Goal: Task Accomplishment & Management: Manage account settings

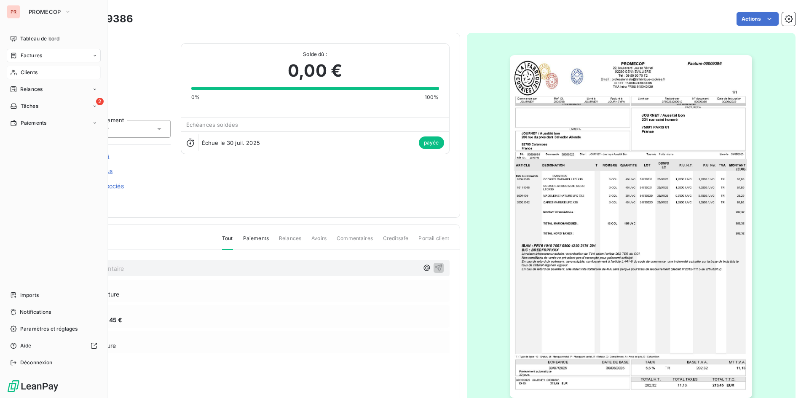
click at [24, 74] on span "Clients" at bounding box center [29, 73] width 17 height 8
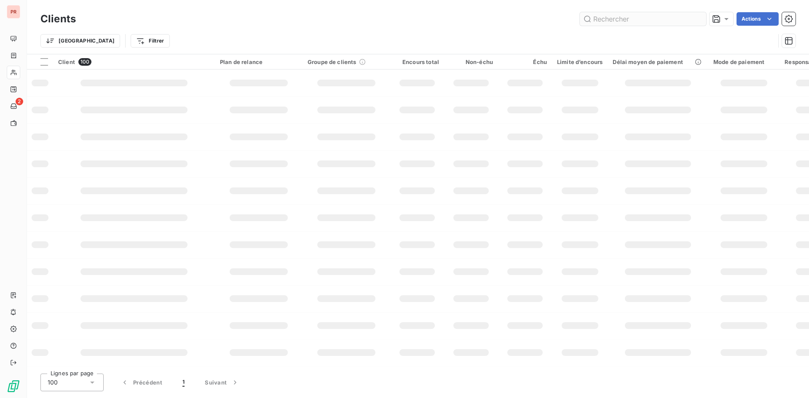
click at [636, 17] on input "text" at bounding box center [643, 18] width 126 height 13
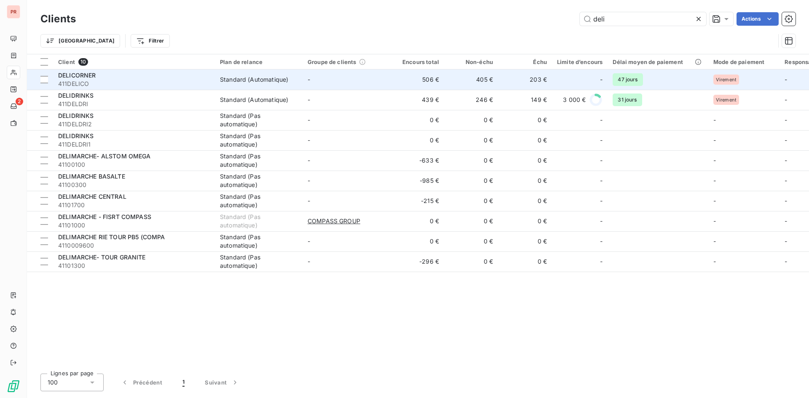
type input "deli"
click at [139, 83] on span "411DELICO" at bounding box center [134, 84] width 152 height 8
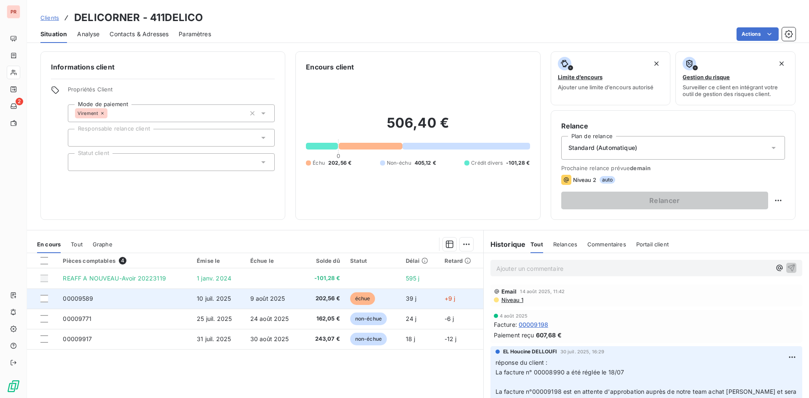
click at [158, 302] on td "00009589" at bounding box center [125, 299] width 134 height 20
click at [45, 299] on div at bounding box center [44, 299] width 8 height 8
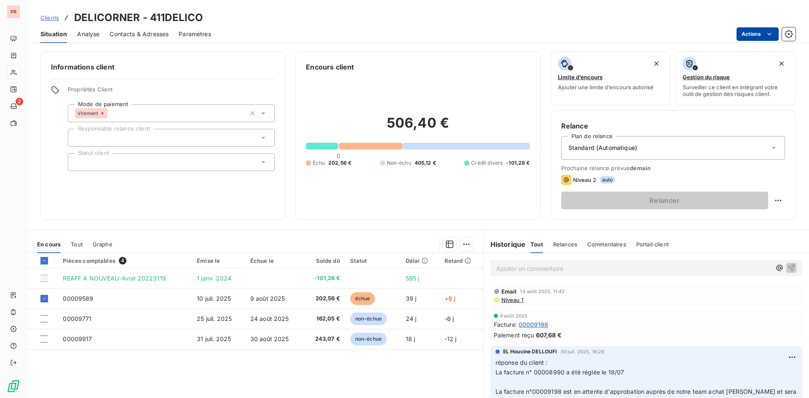
click at [756, 36] on html "PR 2 Clients DELICORNER - 411DELICO Situation Analyse Contacts & Adresses Param…" at bounding box center [404, 199] width 809 height 398
click at [350, 294] on html "PR 2 Clients DELICORNER - 411DELICO Situation Analyse Contacts & Adresses Param…" at bounding box center [404, 199] width 809 height 398
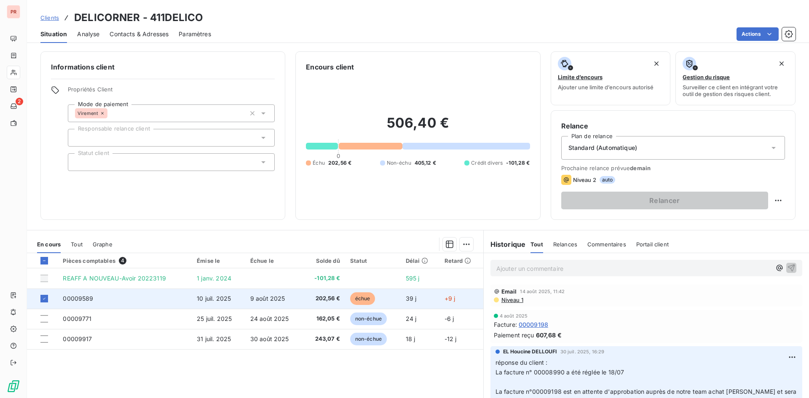
click at [224, 294] on td "10 juil. 2025" at bounding box center [218, 299] width 53 height 20
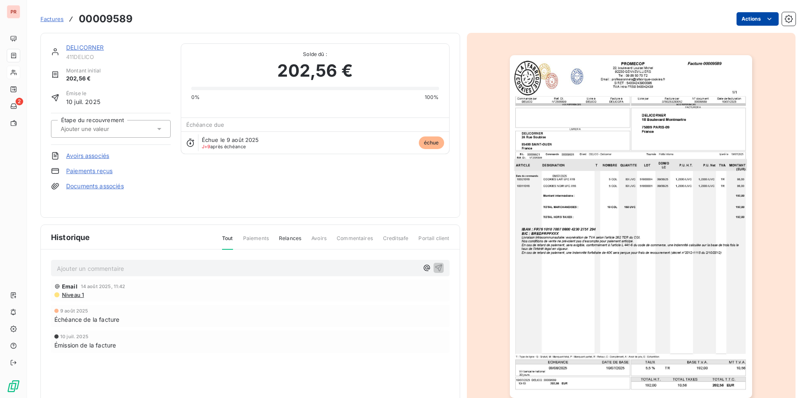
click at [747, 19] on html "PR 2 Factures 00009589 Actions DELICORNER 411DELICO Montant initial 202,56 € Ém…" at bounding box center [404, 199] width 809 height 398
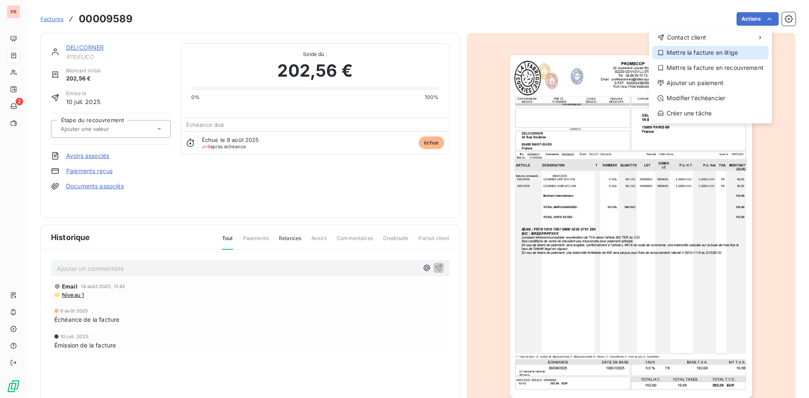
click at [680, 51] on div "Mettre la facture en litige" at bounding box center [710, 52] width 116 height 13
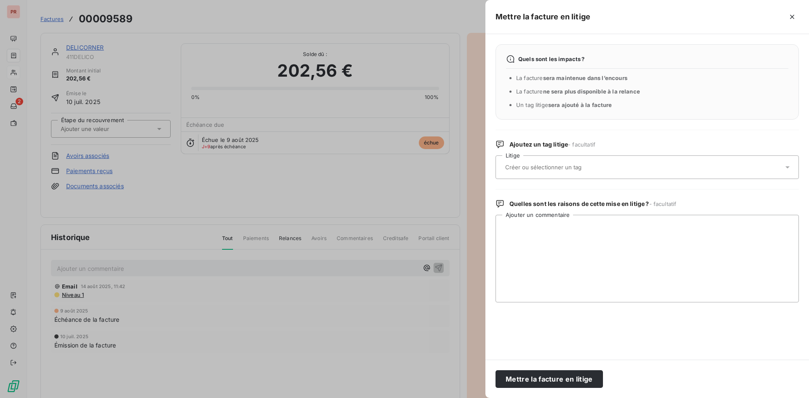
click at [529, 172] on div at bounding box center [643, 167] width 281 height 18
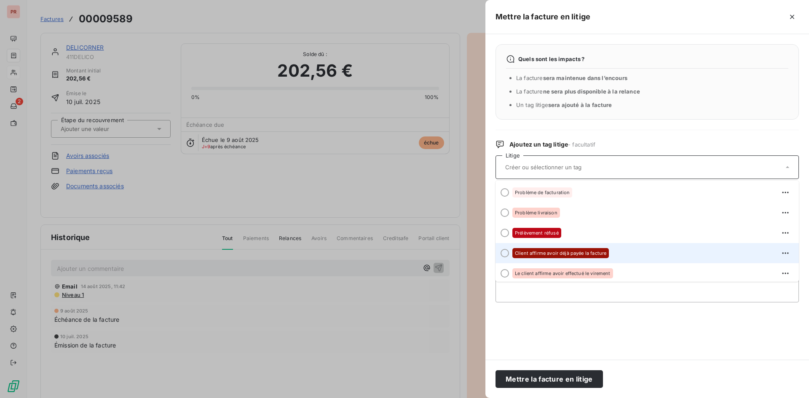
click at [506, 253] on div at bounding box center [504, 253] width 8 height 8
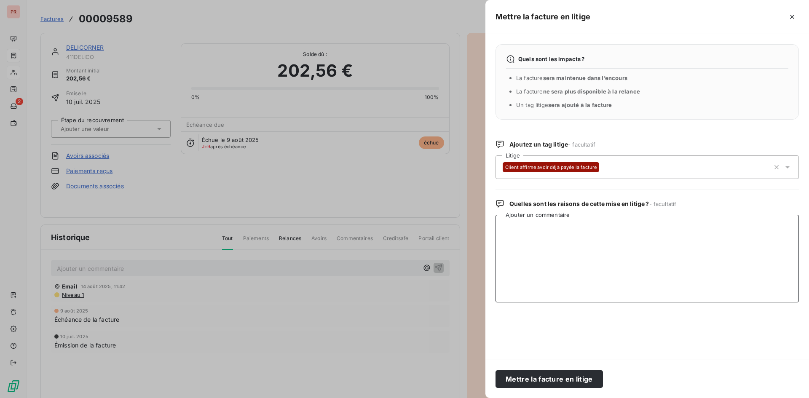
click at [523, 229] on textarea "Ajouter un commentaire" at bounding box center [646, 259] width 303 height 88
paste textarea "Cette facture sera réglée le 24/08."
type textarea "Cette facture sera réglée le 24/08."
click at [536, 384] on button "Mettre la facture en litige" at bounding box center [548, 379] width 107 height 18
